Goal: Transaction & Acquisition: Book appointment/travel/reservation

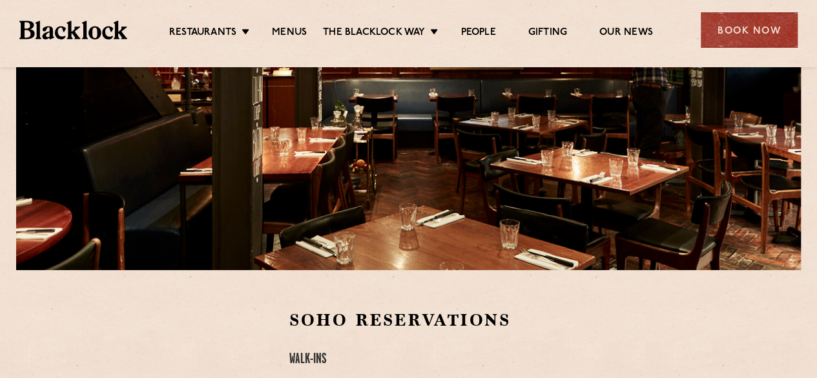
scroll to position [194, 0]
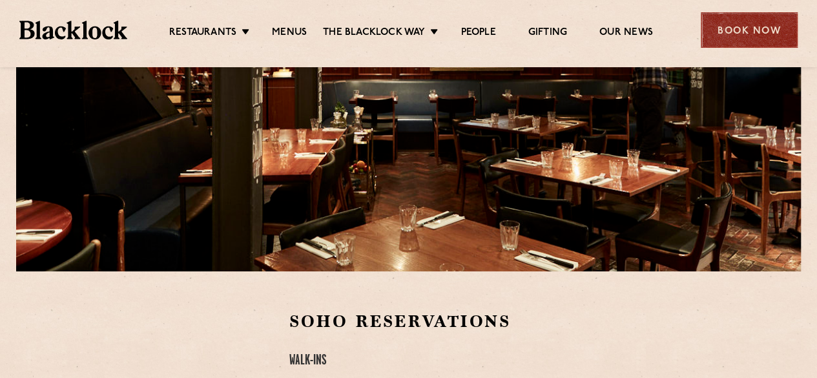
click at [749, 19] on div "Book Now" at bounding box center [749, 30] width 97 height 36
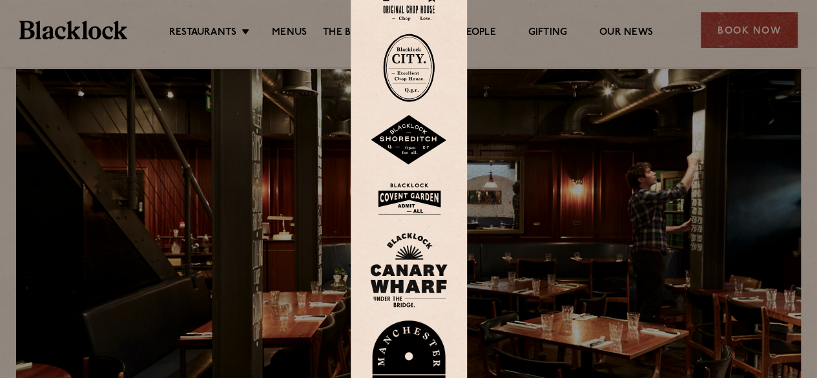
scroll to position [0, 0]
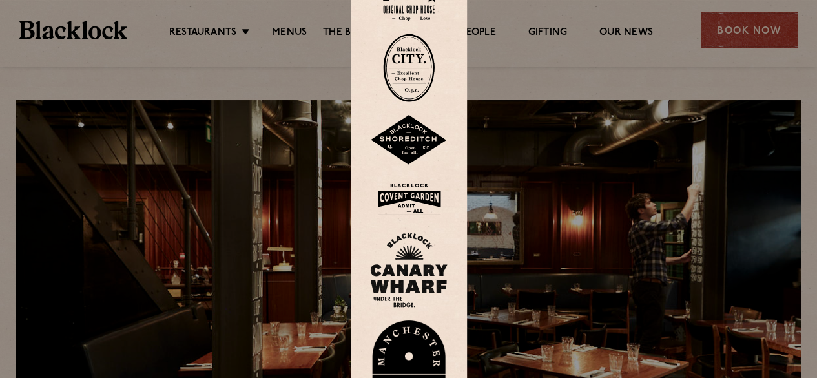
click at [291, 73] on div at bounding box center [408, 189] width 817 height 378
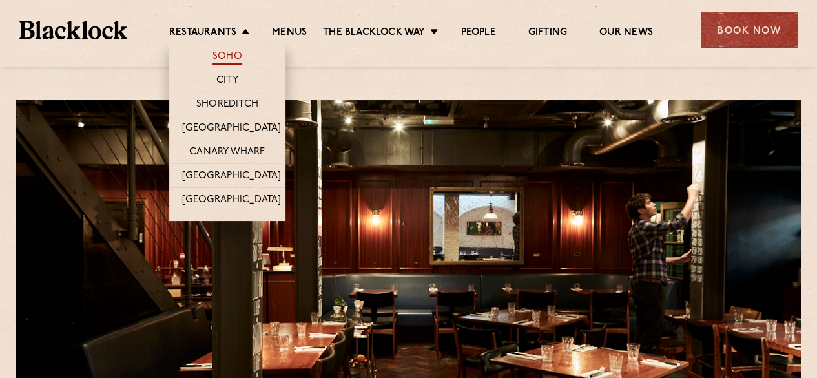
click at [223, 50] on link "Soho" at bounding box center [228, 57] width 30 height 14
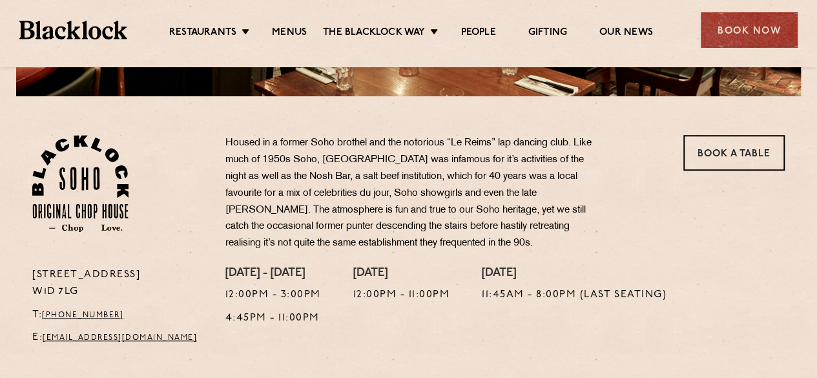
scroll to position [368, 0]
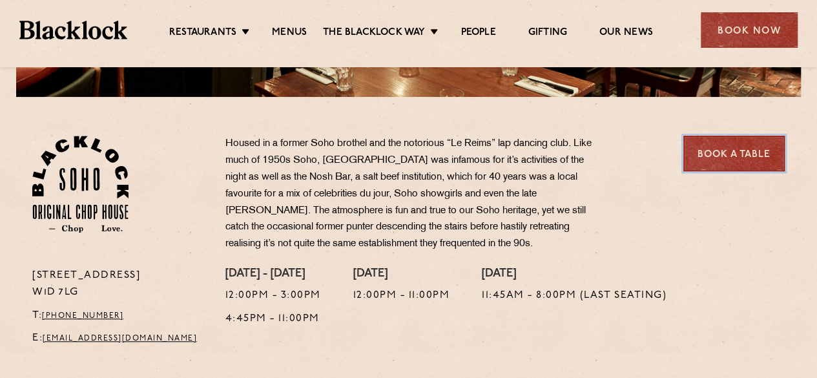
click at [730, 158] on link "Book a Table" at bounding box center [733, 154] width 101 height 36
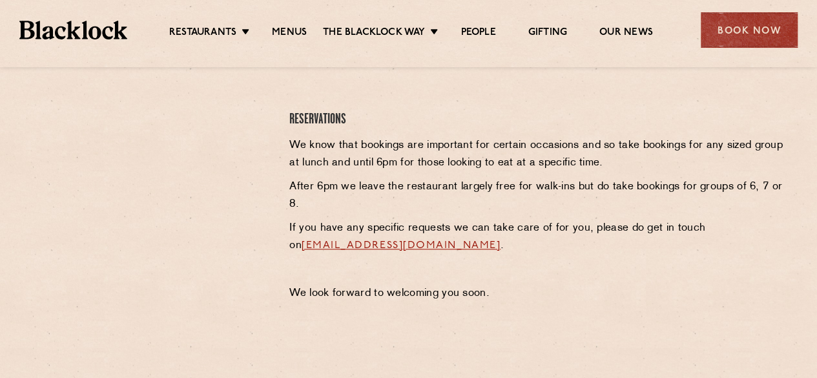
scroll to position [553, 0]
